Goal: Task Accomplishment & Management: Manage account settings

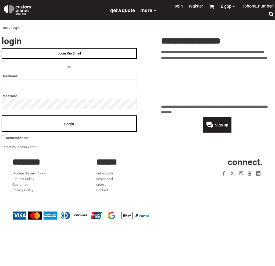
click at [32, 83] on input "text" at bounding box center [69, 84] width 135 height 10
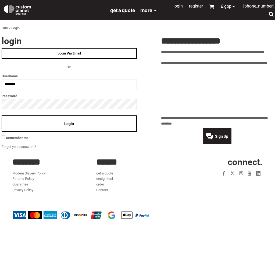
type input "********"
click at [95, 116] on div "Login" at bounding box center [69, 124] width 135 height 16
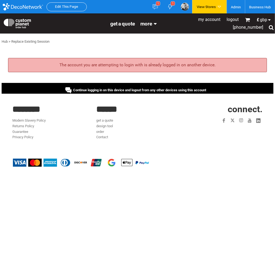
click at [137, 88] on div "Continue logging in on this device and logout from any other devices using this…" at bounding box center [135, 90] width 141 height 4
